Goal: Task Accomplishment & Management: Manage account settings

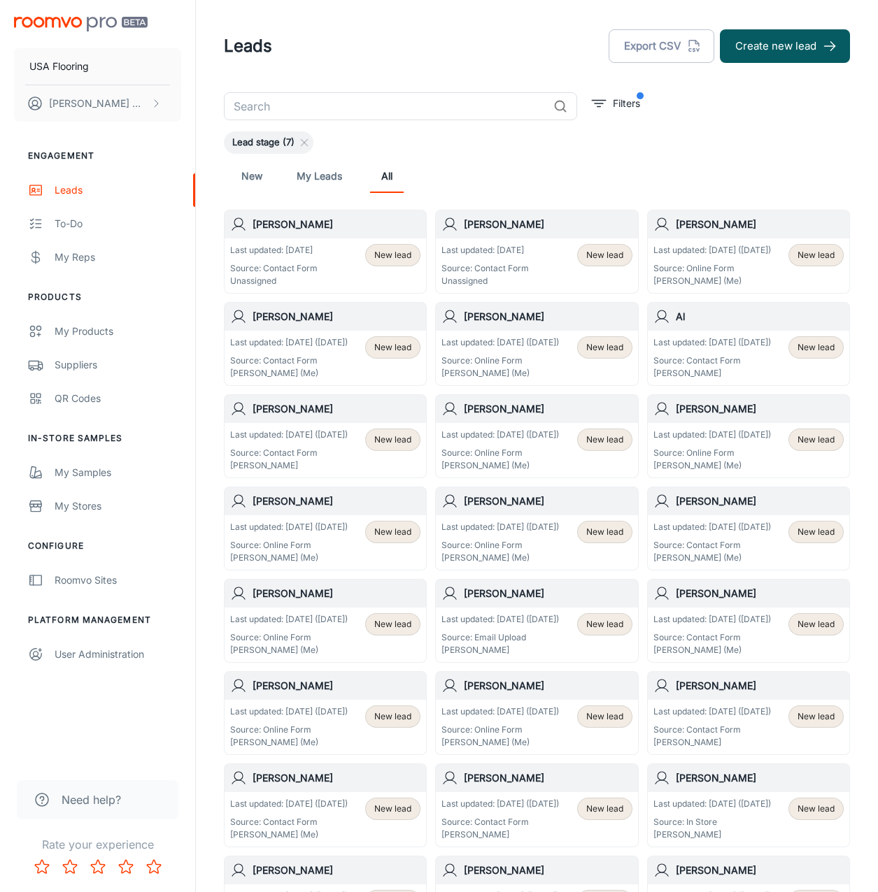
click at [492, 257] on div "Last updated: [DATE] Source: Contact Form Unassigned" at bounding box center [484, 265] width 87 height 43
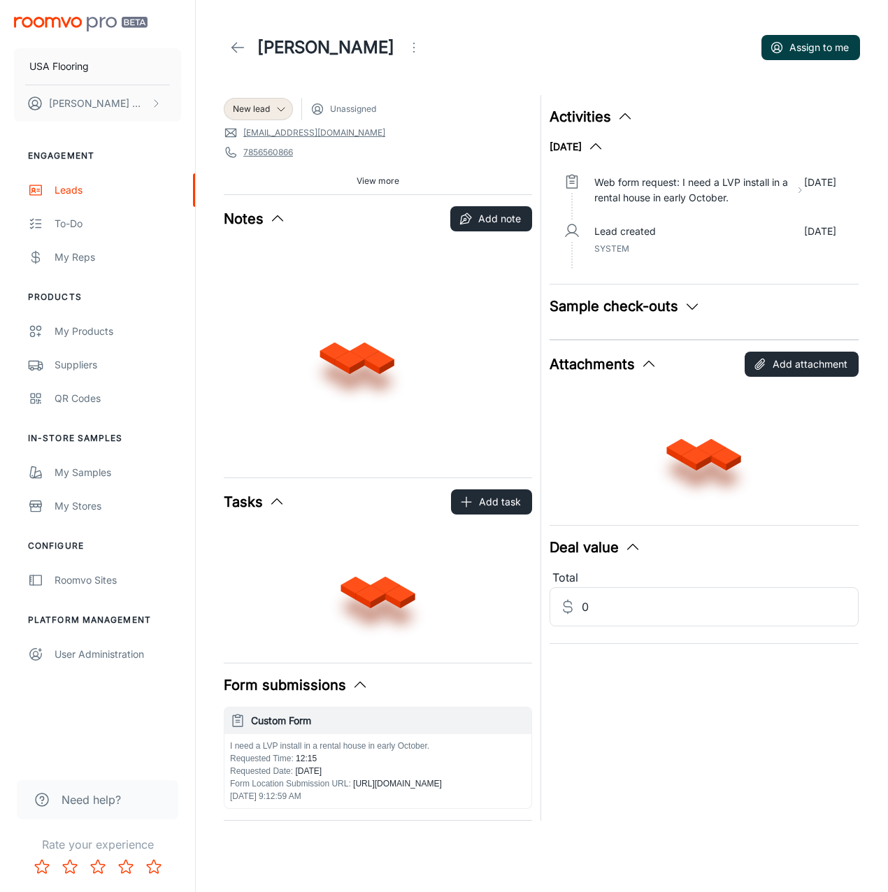
click at [781, 45] on circle "button" at bounding box center [777, 48] width 10 height 10
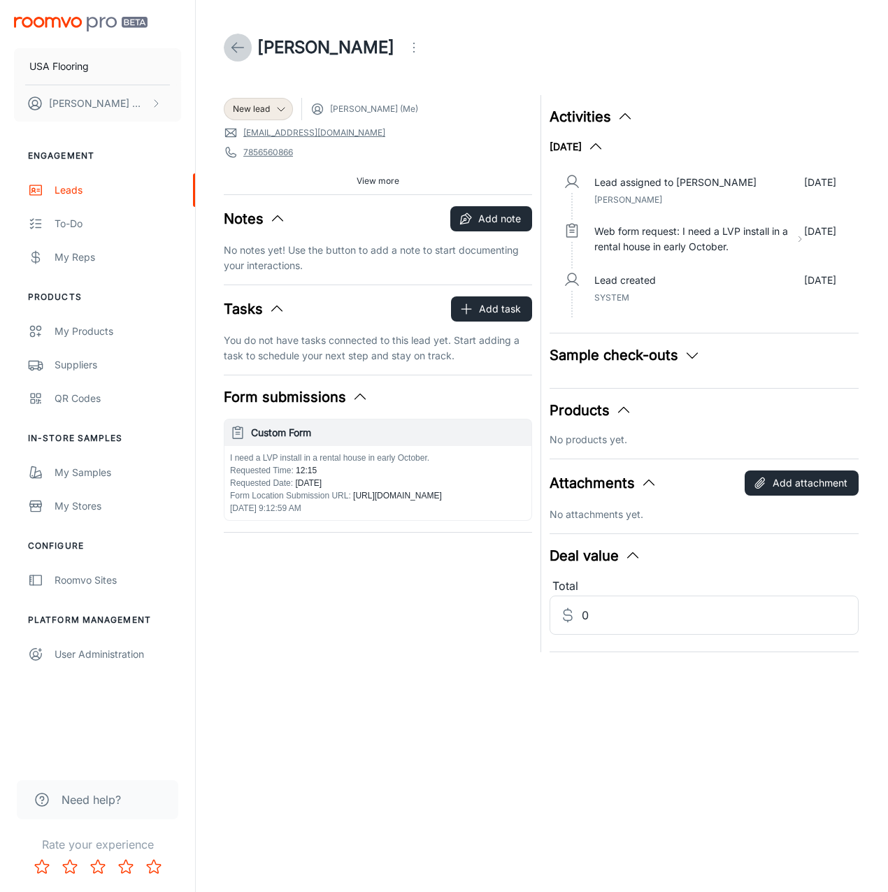
click at [230, 47] on icon at bounding box center [237, 47] width 17 height 17
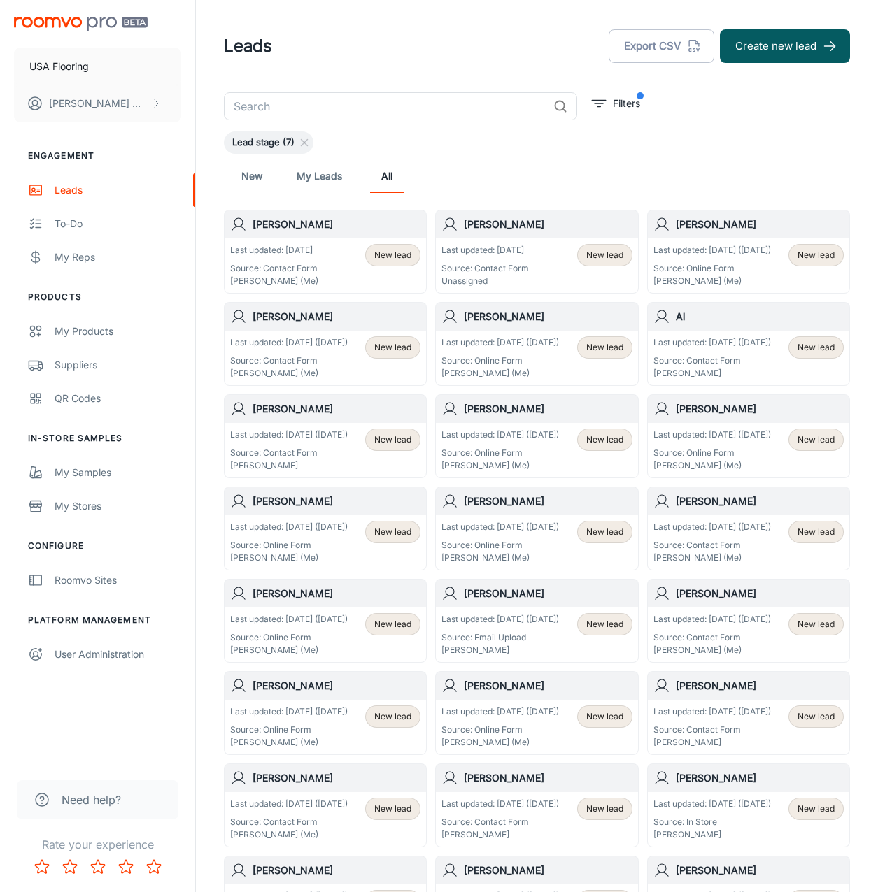
click at [502, 246] on p "Last updated: [DATE]" at bounding box center [484, 250] width 87 height 13
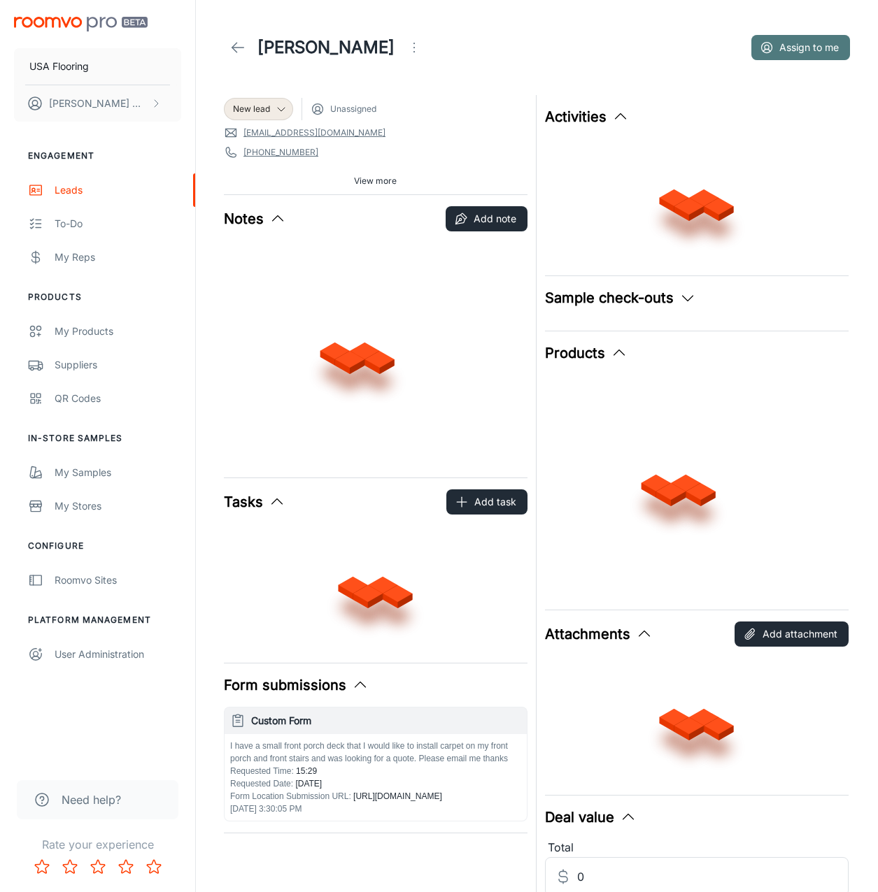
click at [818, 38] on button "Assign to me" at bounding box center [800, 47] width 99 height 25
